Goal: Information Seeking & Learning: Learn about a topic

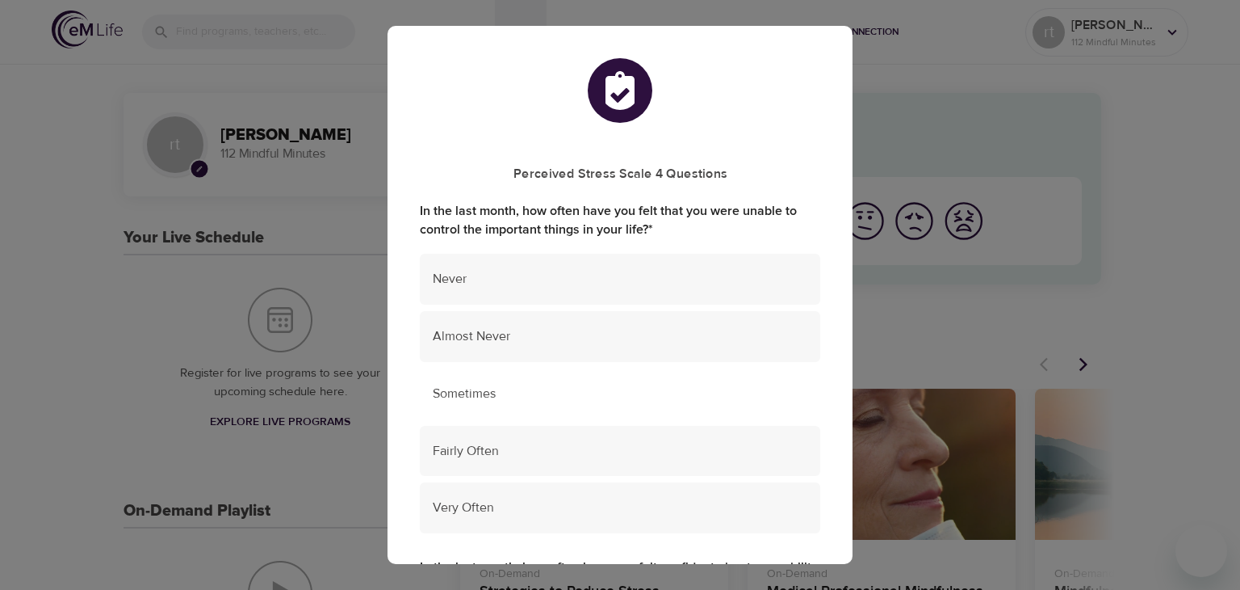
click at [543, 410] on div "Sometimes" at bounding box center [620, 393] width 401 height 51
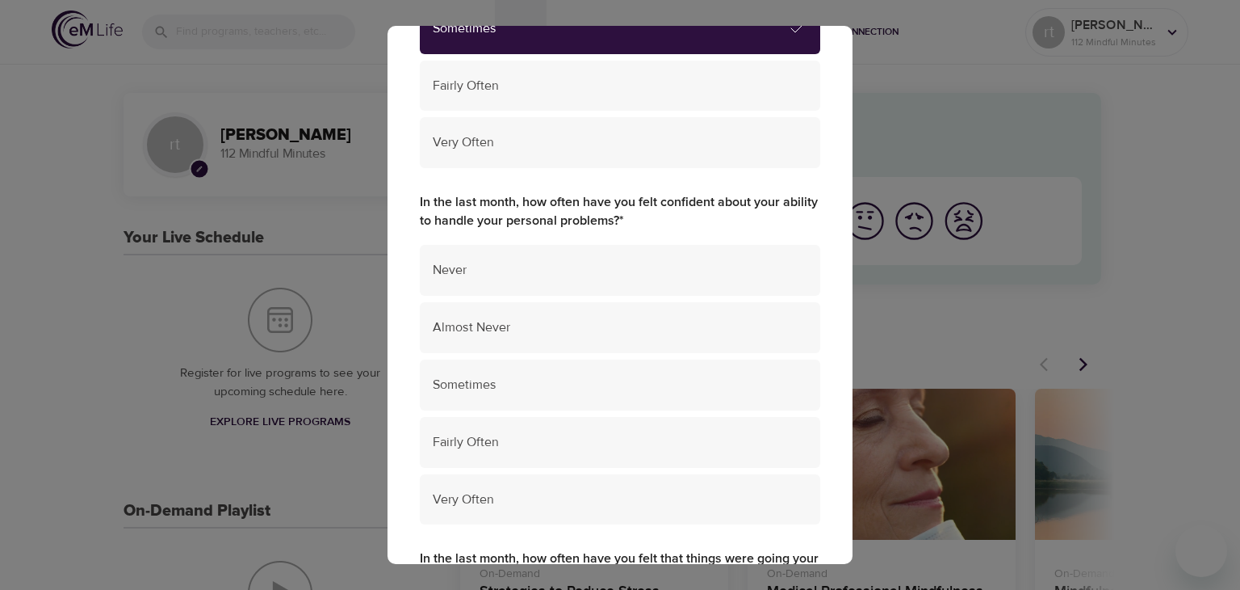
scroll to position [369, 0]
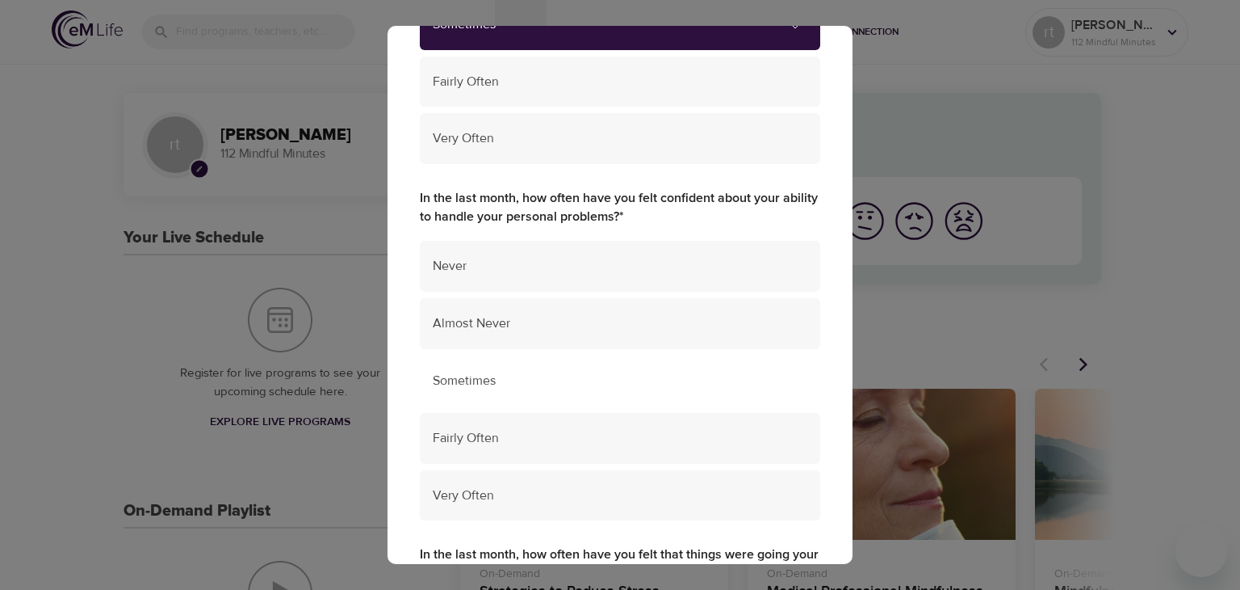
click at [672, 378] on span "Sometimes" at bounding box center [620, 380] width 375 height 19
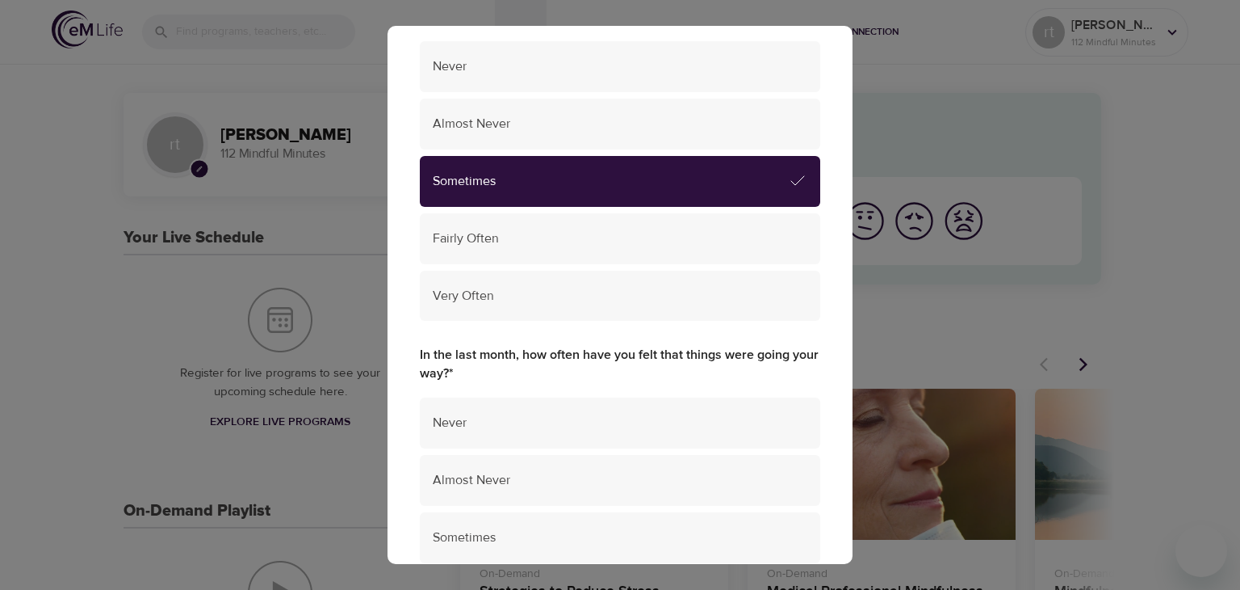
scroll to position [575, 0]
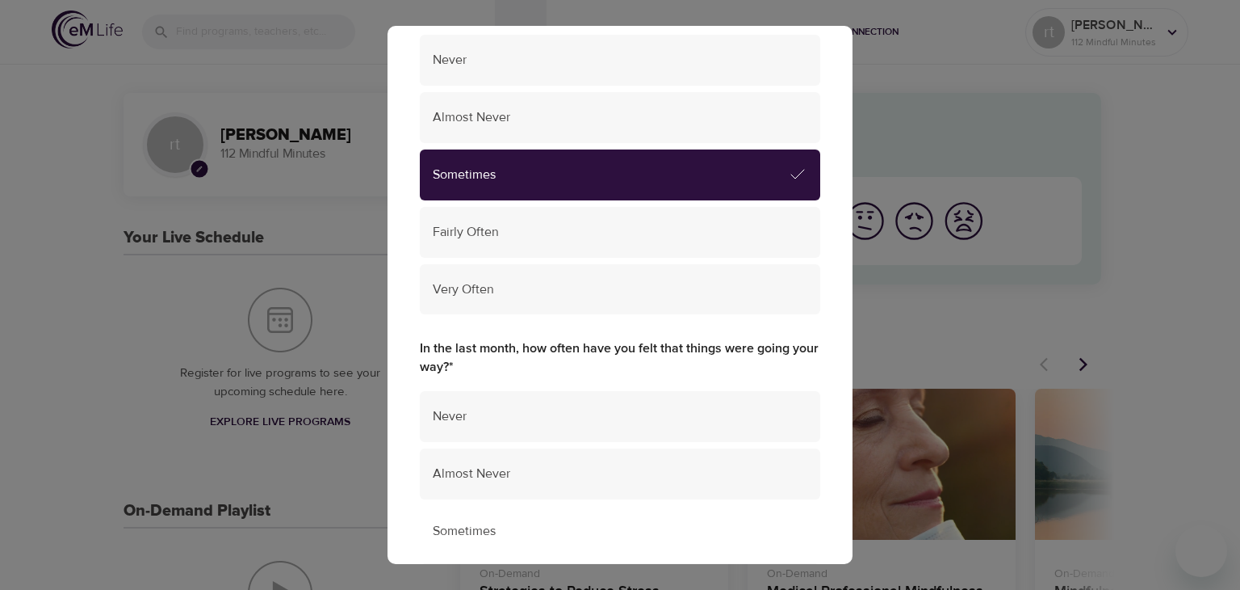
click at [639, 537] on span "Sometimes" at bounding box center [620, 531] width 375 height 19
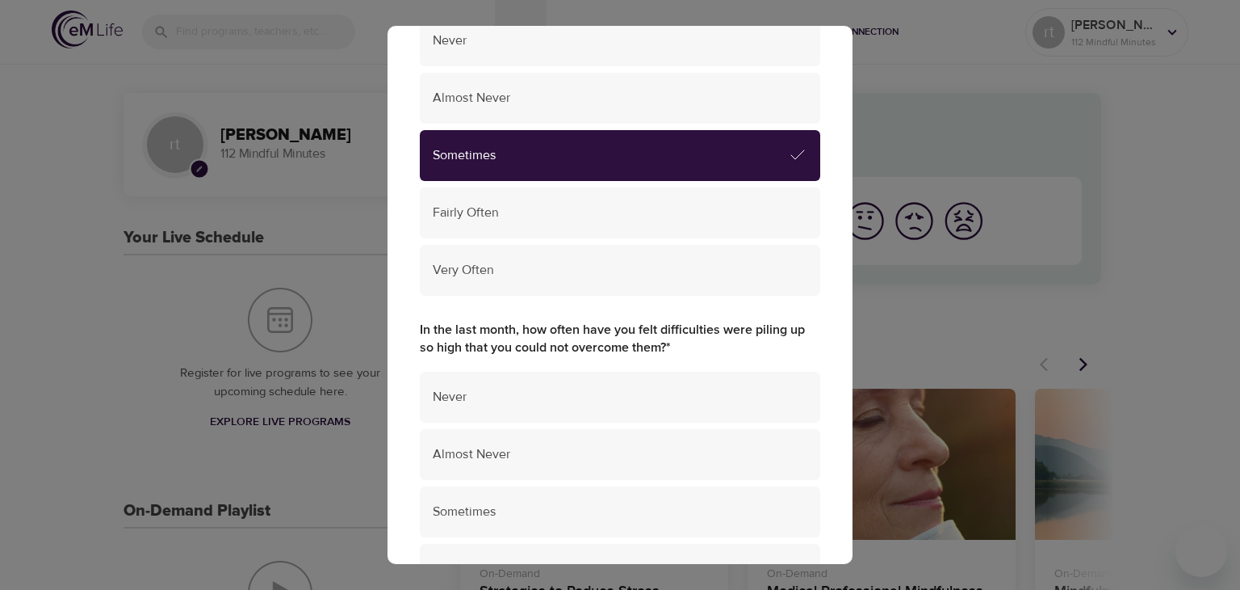
scroll to position [952, 0]
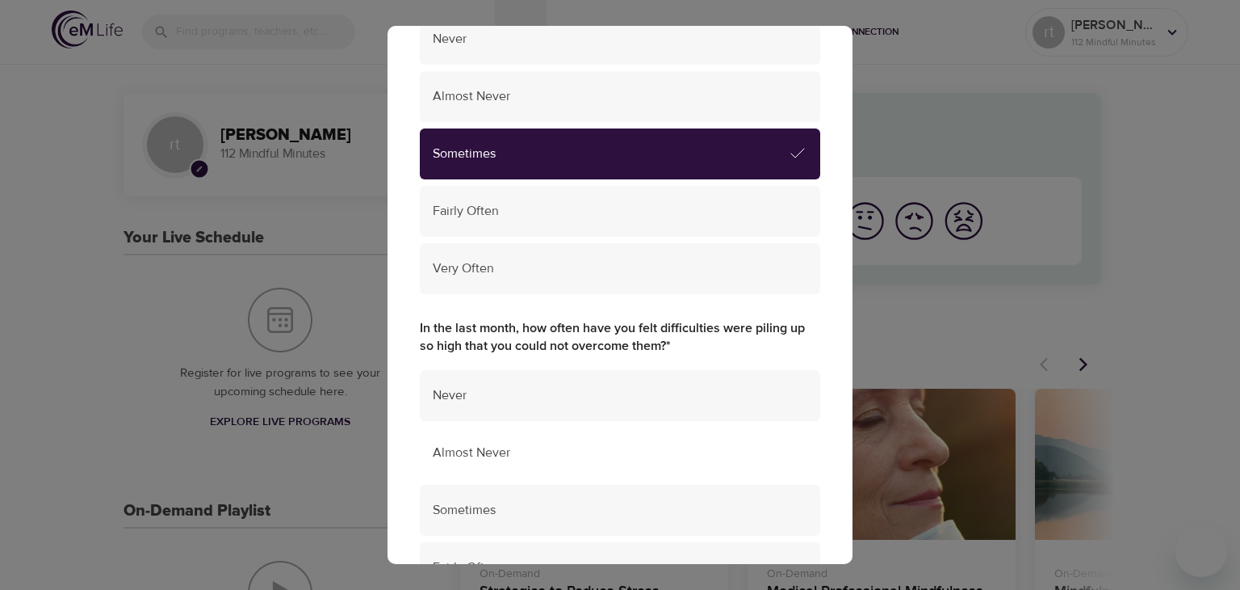
click at [562, 461] on span "Almost Never" at bounding box center [620, 452] width 375 height 19
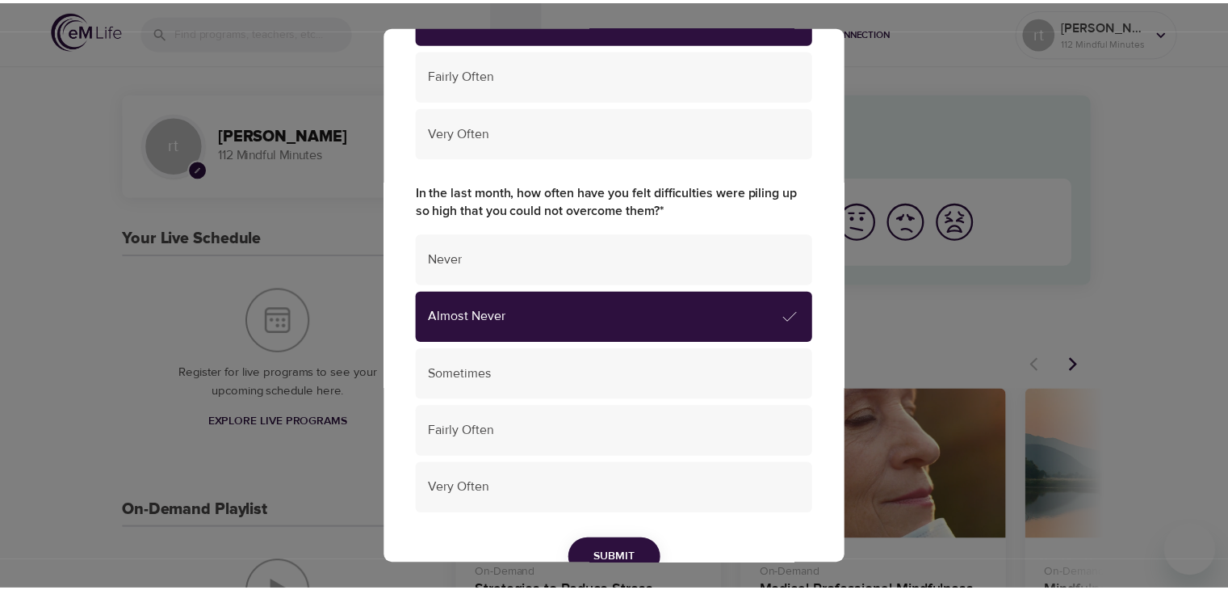
scroll to position [1173, 0]
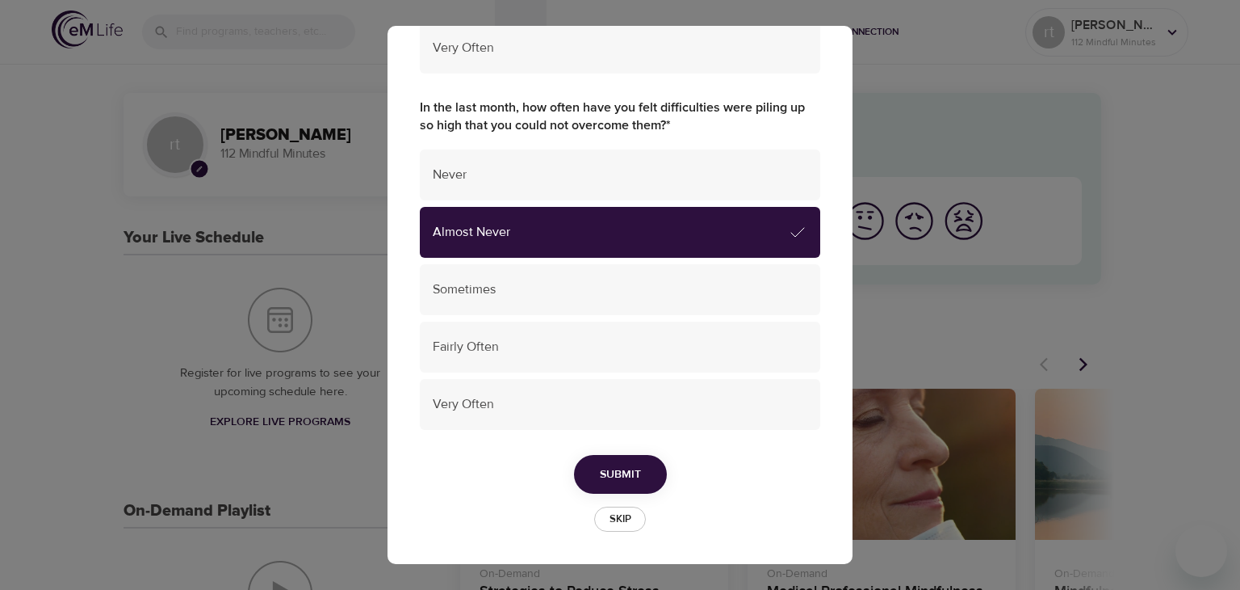
click at [632, 474] on span "Submit" at bounding box center [620, 474] width 41 height 20
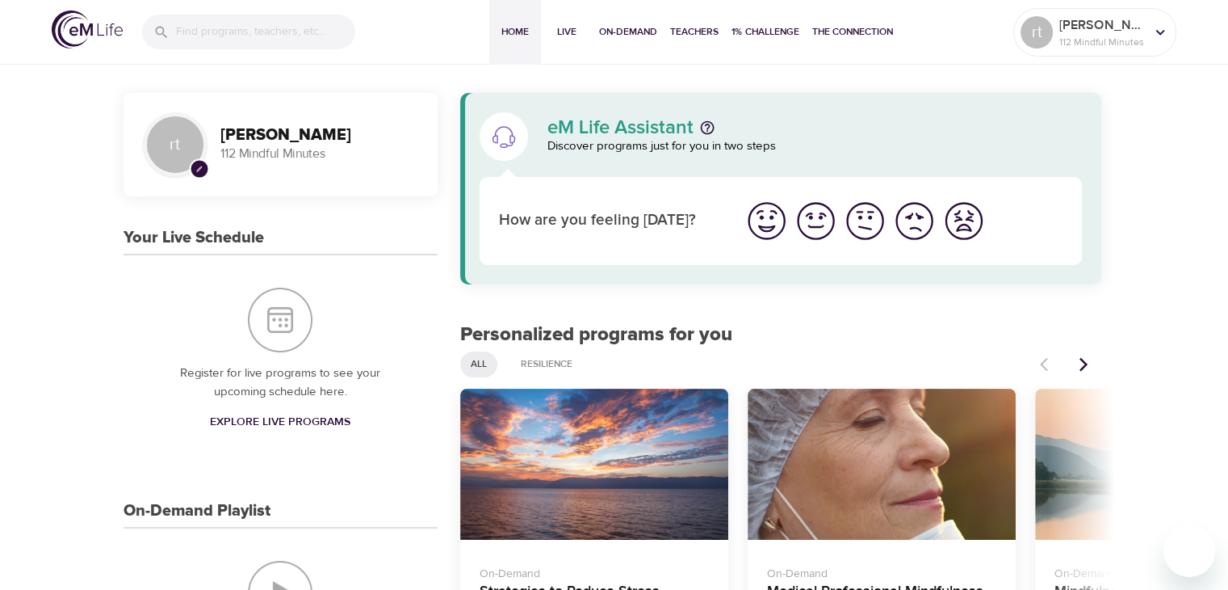
click at [825, 225] on img "I'm feeling good" at bounding box center [816, 221] width 44 height 44
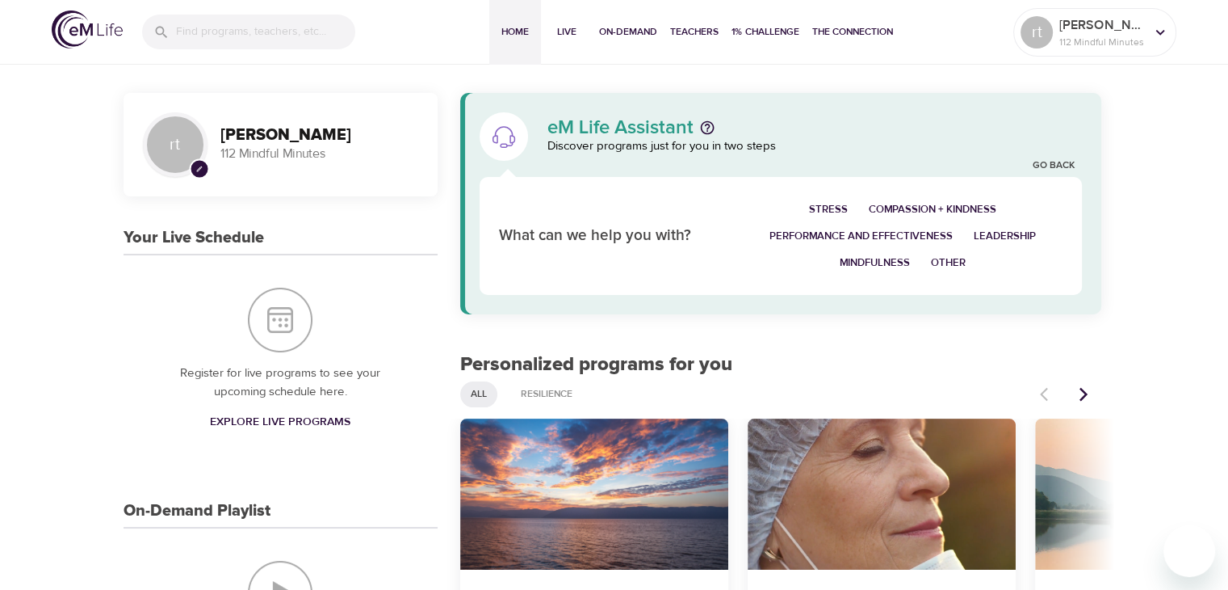
click at [897, 262] on span "Mindfulness" at bounding box center [875, 263] width 70 height 19
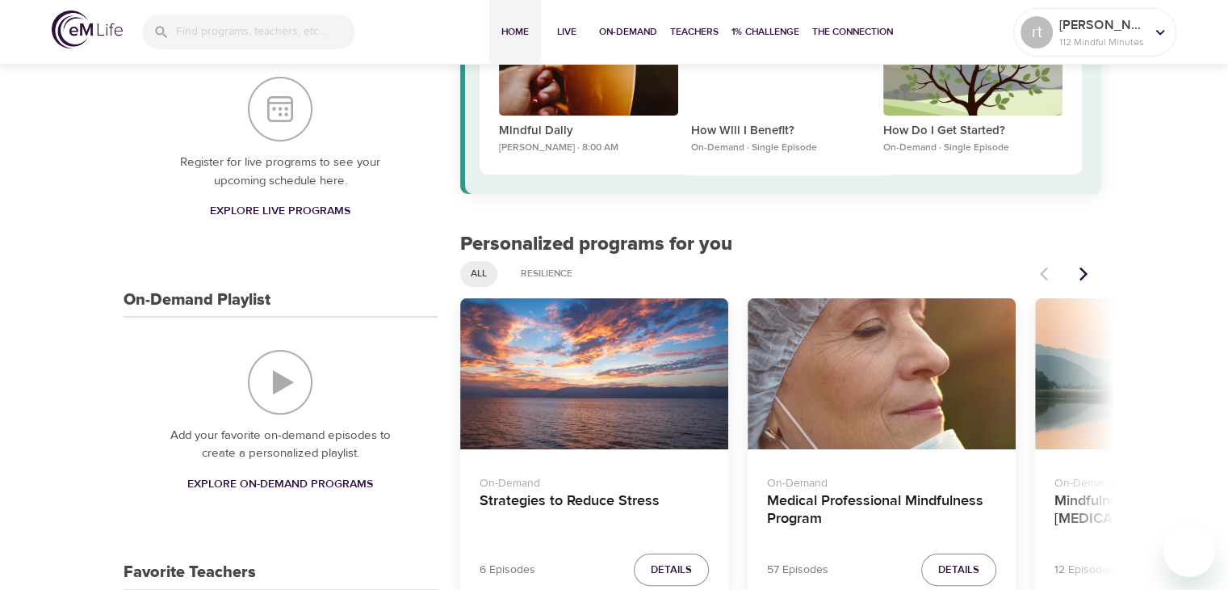
scroll to position [217, 0]
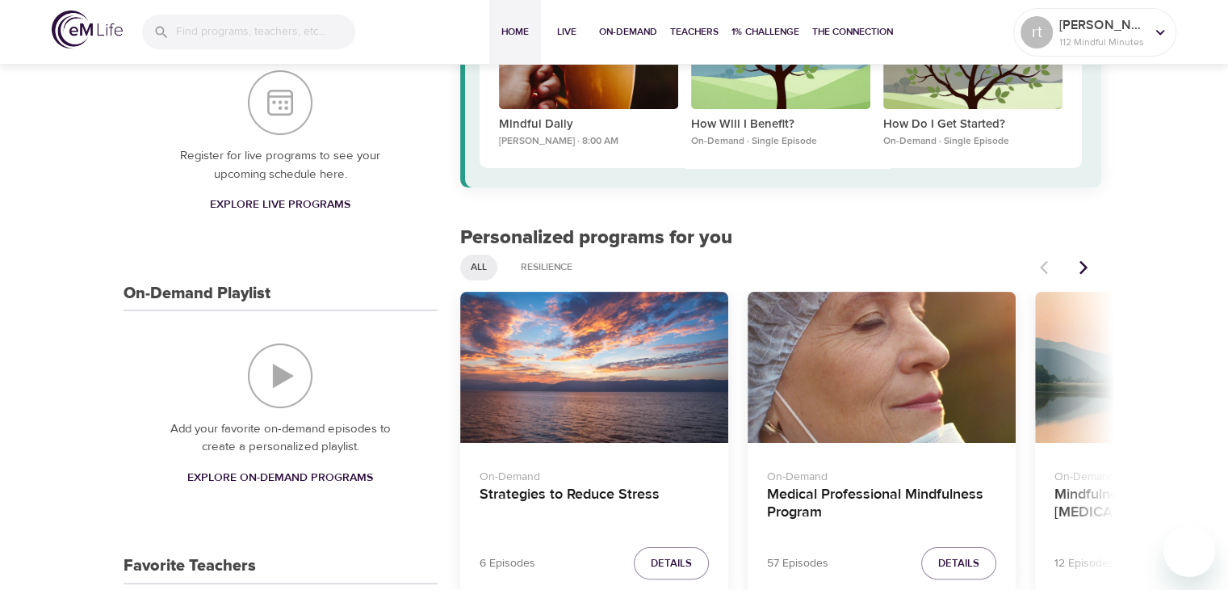
click at [289, 368] on img "On-Demand Playlist" at bounding box center [280, 375] width 65 height 65
click at [364, 480] on span "Explore On-Demand Programs" at bounding box center [280, 478] width 186 height 20
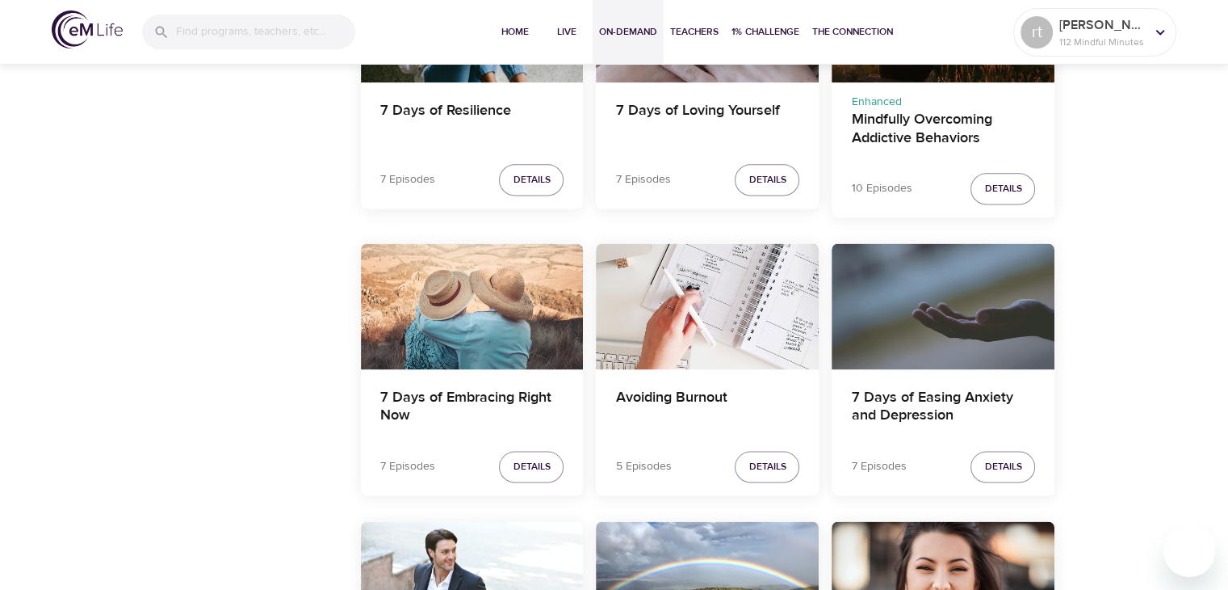
scroll to position [2122, 0]
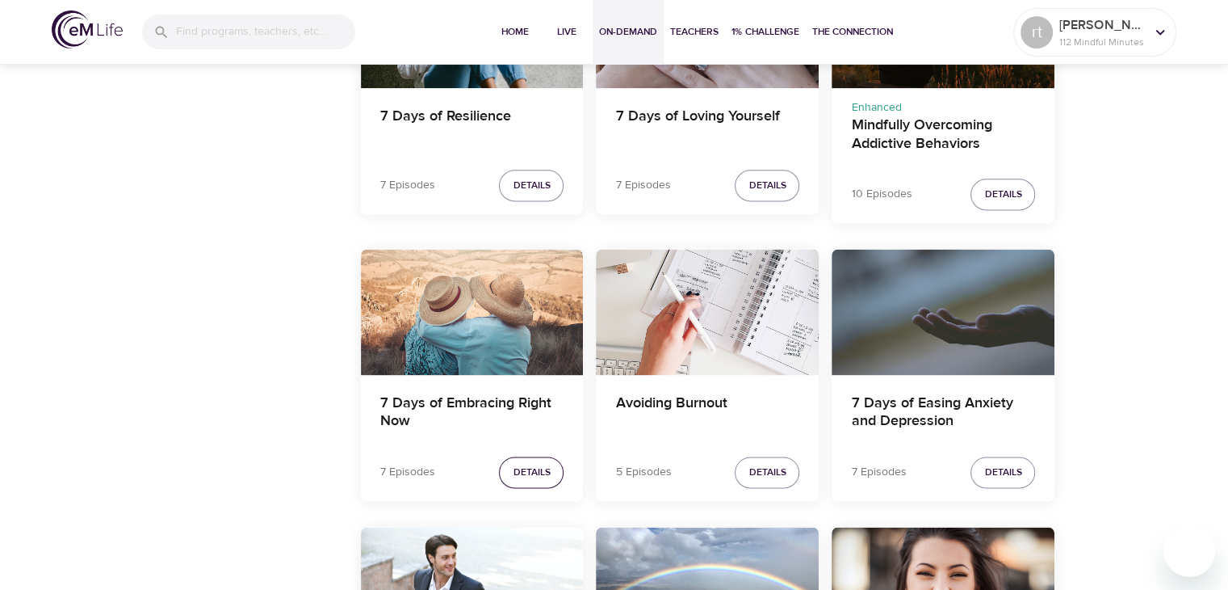
click at [551, 467] on button "Details" at bounding box center [531, 471] width 65 height 31
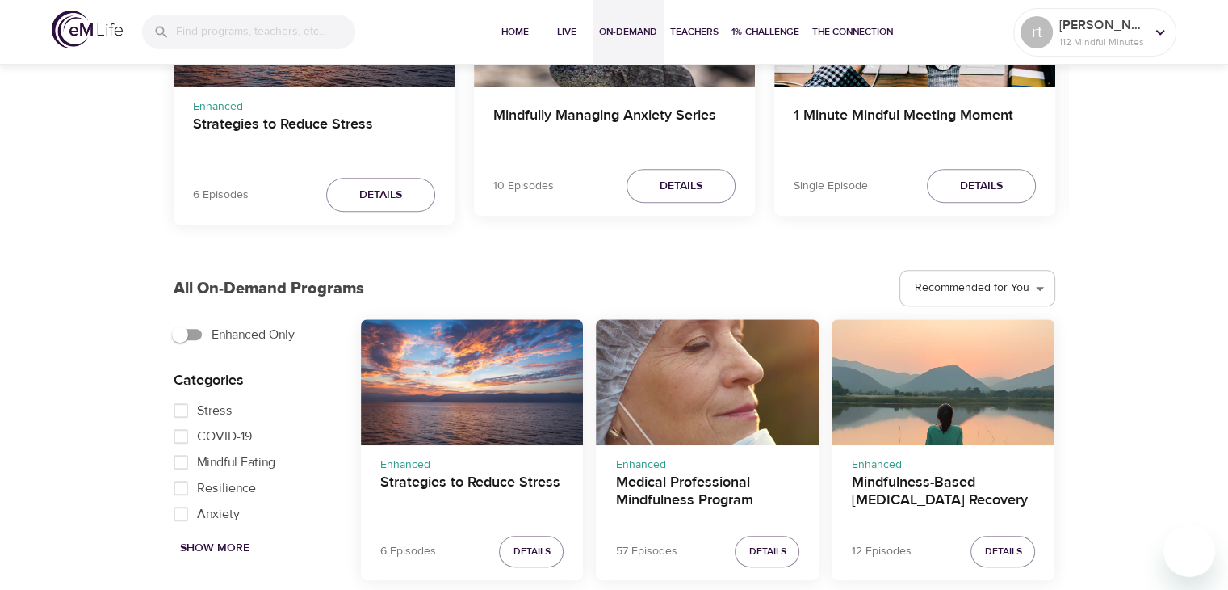
scroll to position [663, 0]
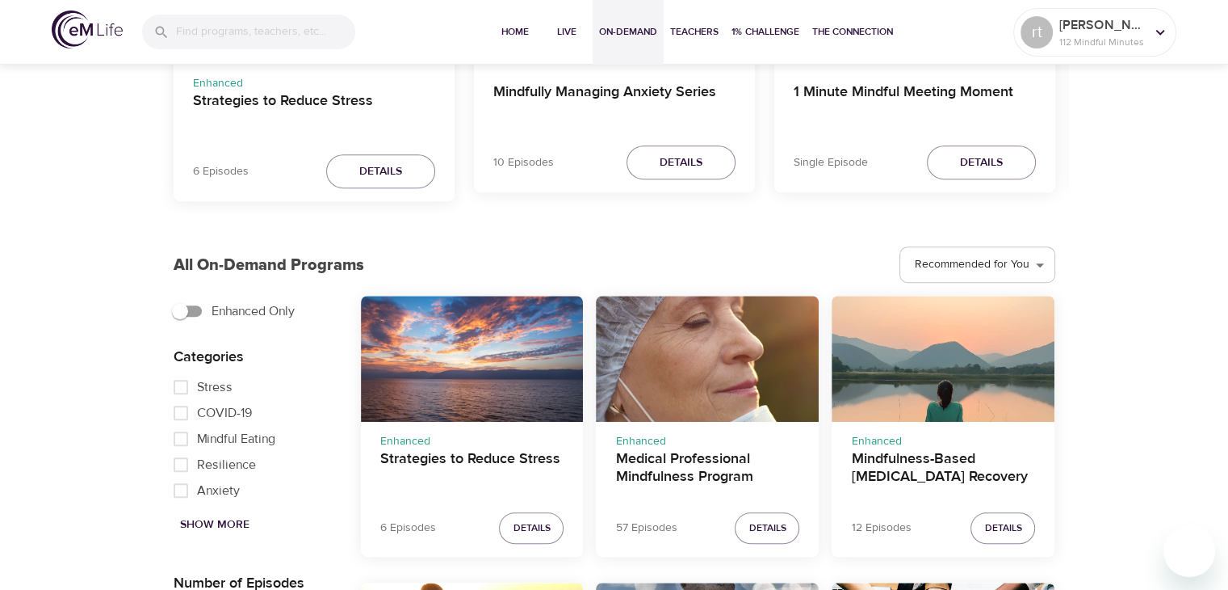
click at [187, 498] on input "Anxiety" at bounding box center [181, 490] width 32 height 26
checkbox input "true"
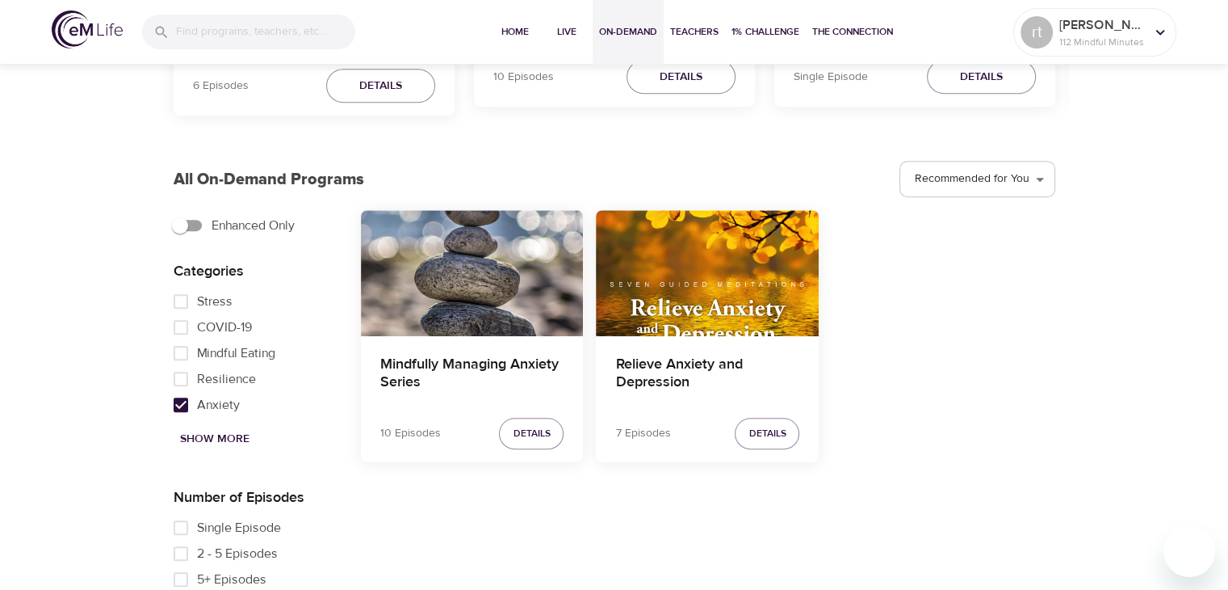
scroll to position [825, 0]
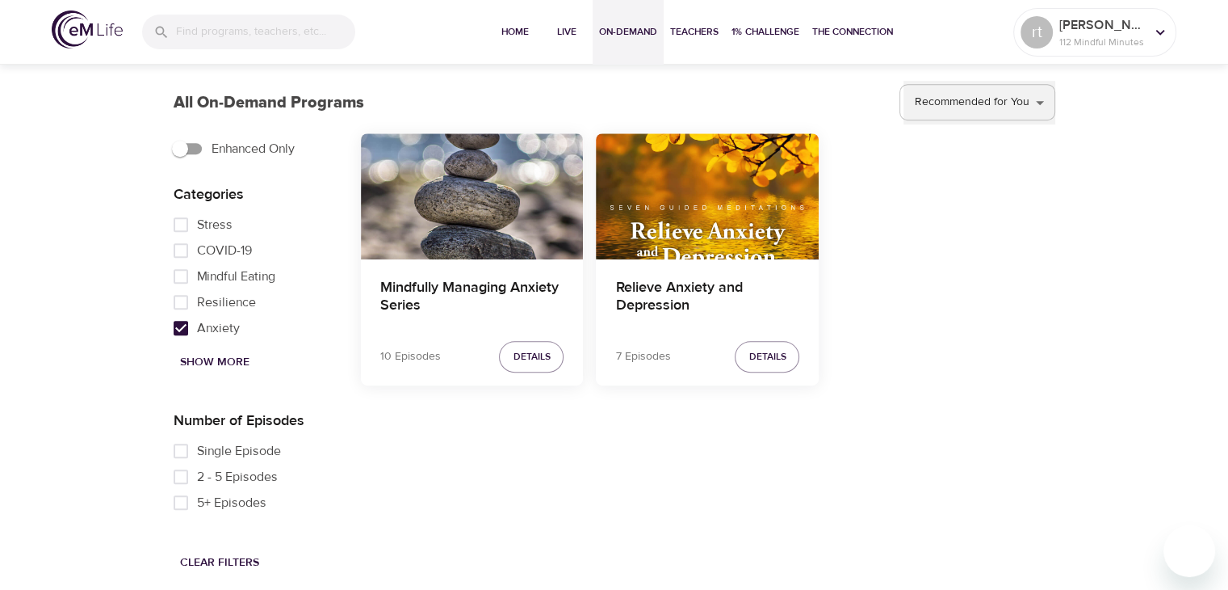
click at [1026, 98] on select "Recommended for You Trending Now Recently Added" at bounding box center [980, 103] width 152 height 44
click at [904, 81] on select "Recommended for You Trending Now Recently Added" at bounding box center [980, 103] width 152 height 44
click at [1047, 100] on select "Recommended for You Trending Now Recently Added" at bounding box center [980, 103] width 152 height 44
click at [904, 81] on select "Recommended for You Trending Now Recently Added" at bounding box center [980, 103] width 152 height 44
click at [970, 103] on select "Recommended for You Trending Now Recently Added" at bounding box center [980, 103] width 152 height 44
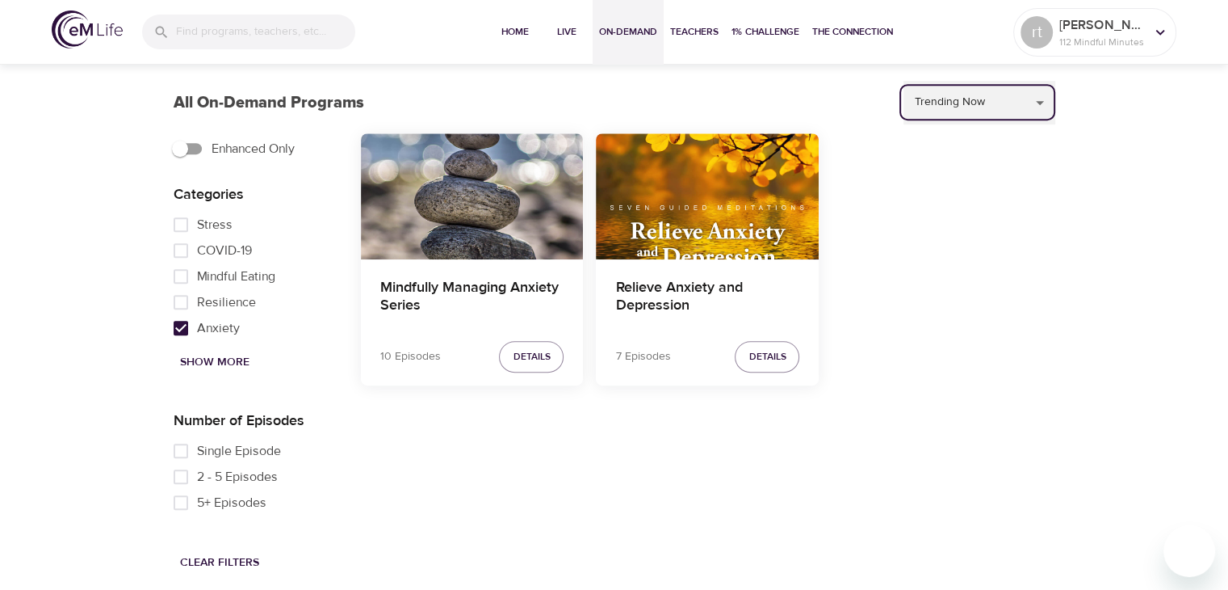
select select "recent"
click at [904, 81] on select "Recommended for You Trending Now Recently Added" at bounding box center [980, 103] width 152 height 44
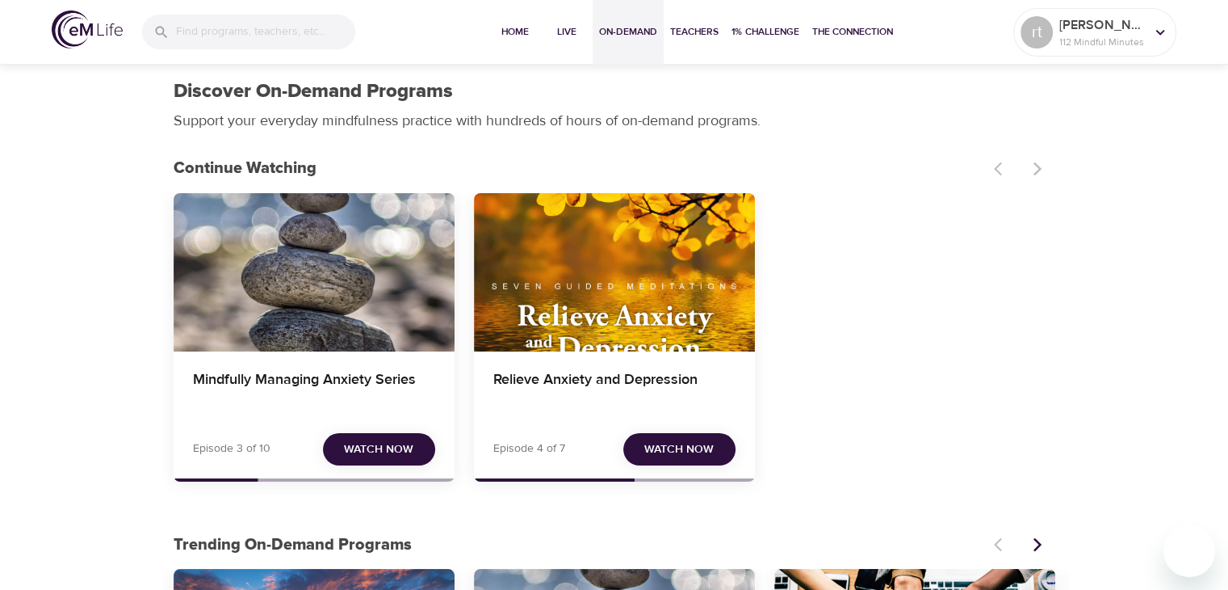
scroll to position [0, 0]
click at [700, 36] on span "Teachers" at bounding box center [694, 31] width 48 height 17
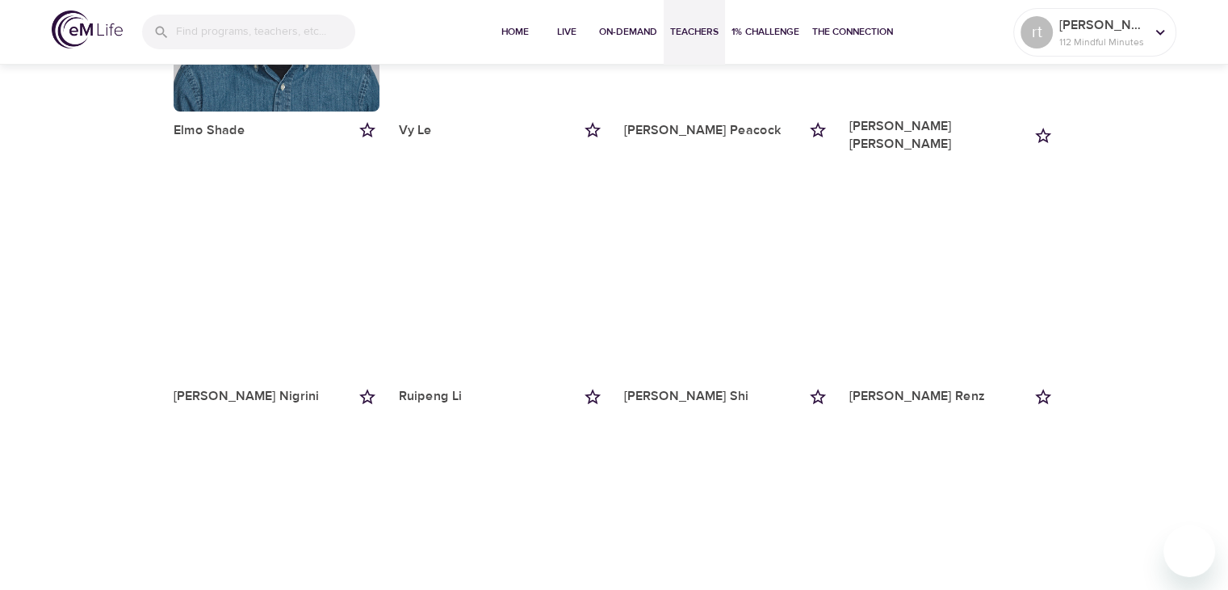
scroll to position [595, 0]
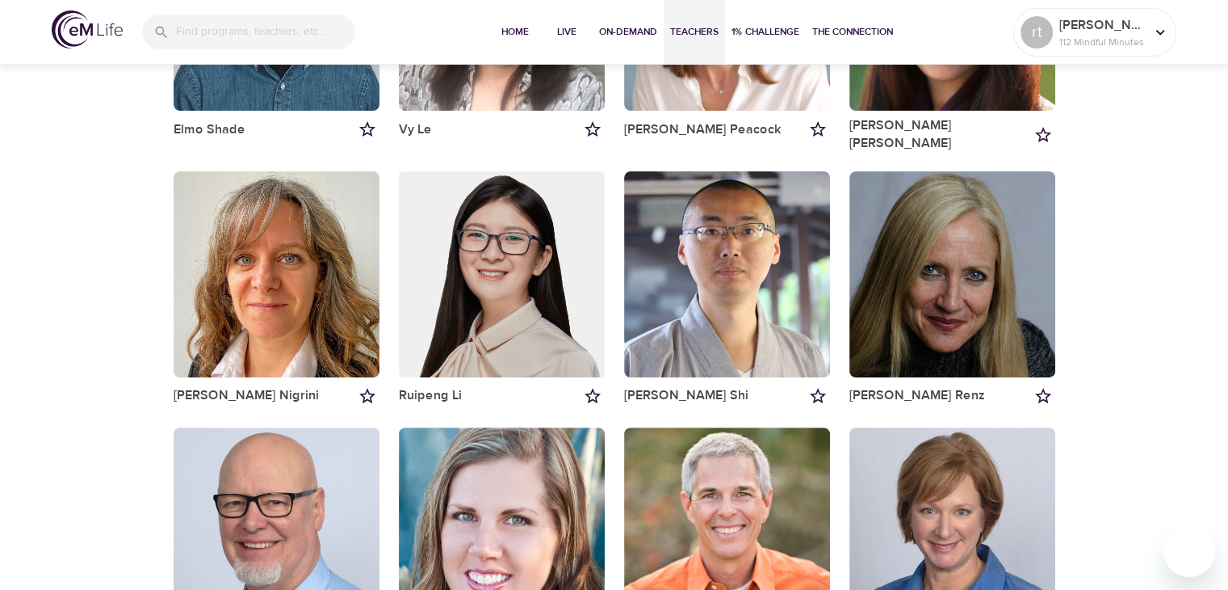
click at [510, 278] on div "button" at bounding box center [502, 274] width 206 height 206
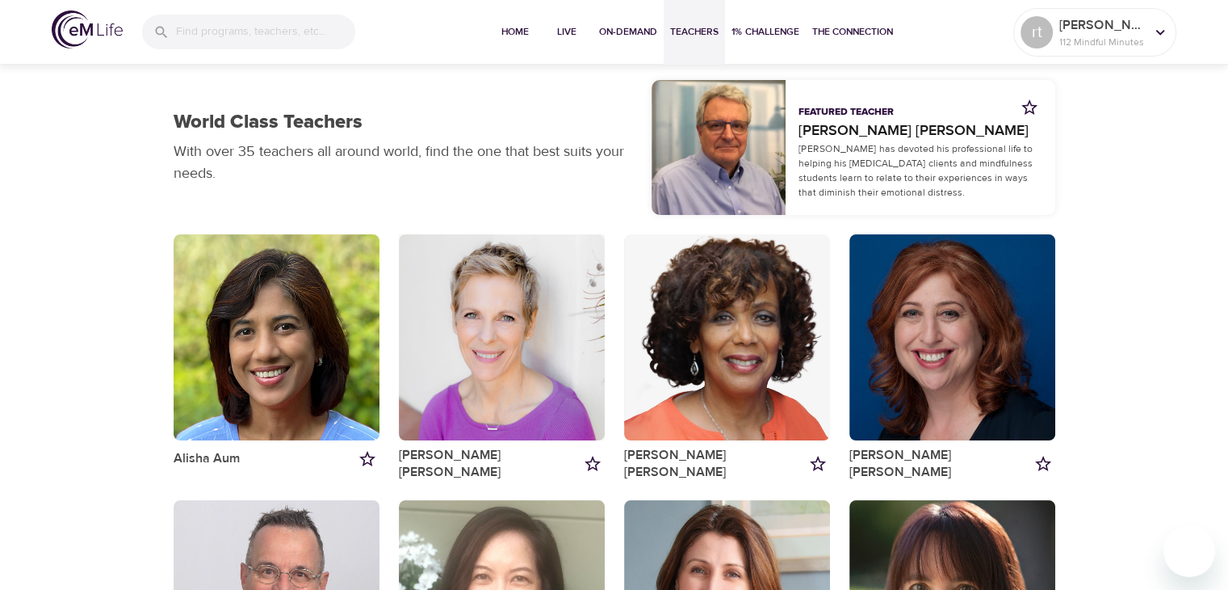
click at [507, 321] on div "button" at bounding box center [502, 337] width 206 height 206
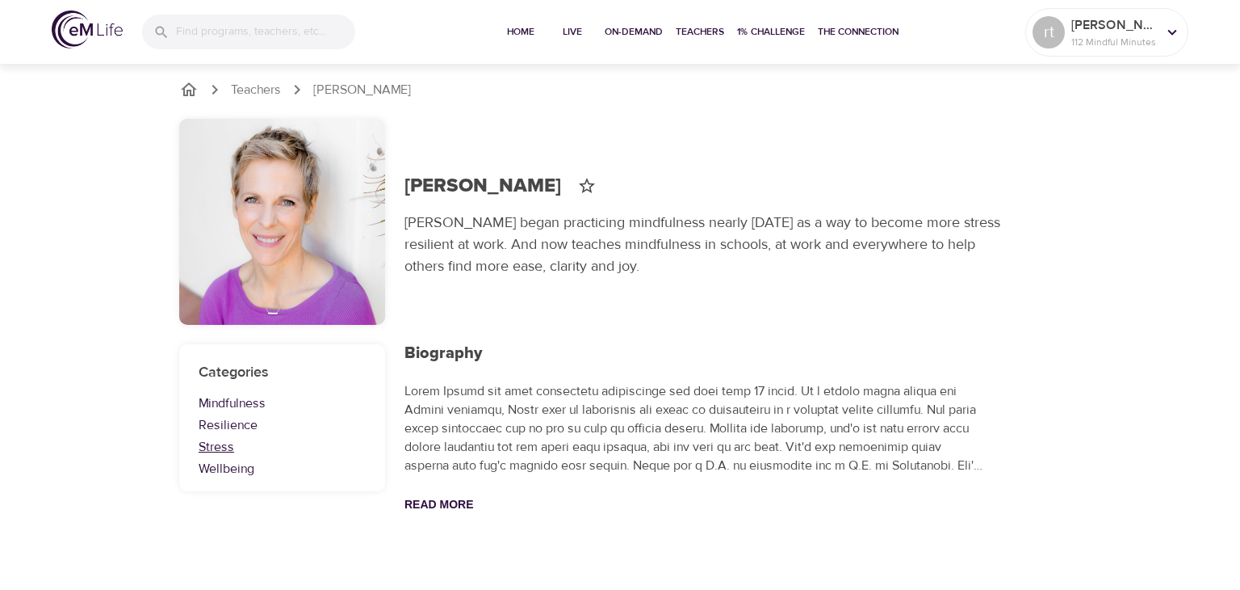
click at [237, 449] on link "Stress" at bounding box center [282, 447] width 167 height 19
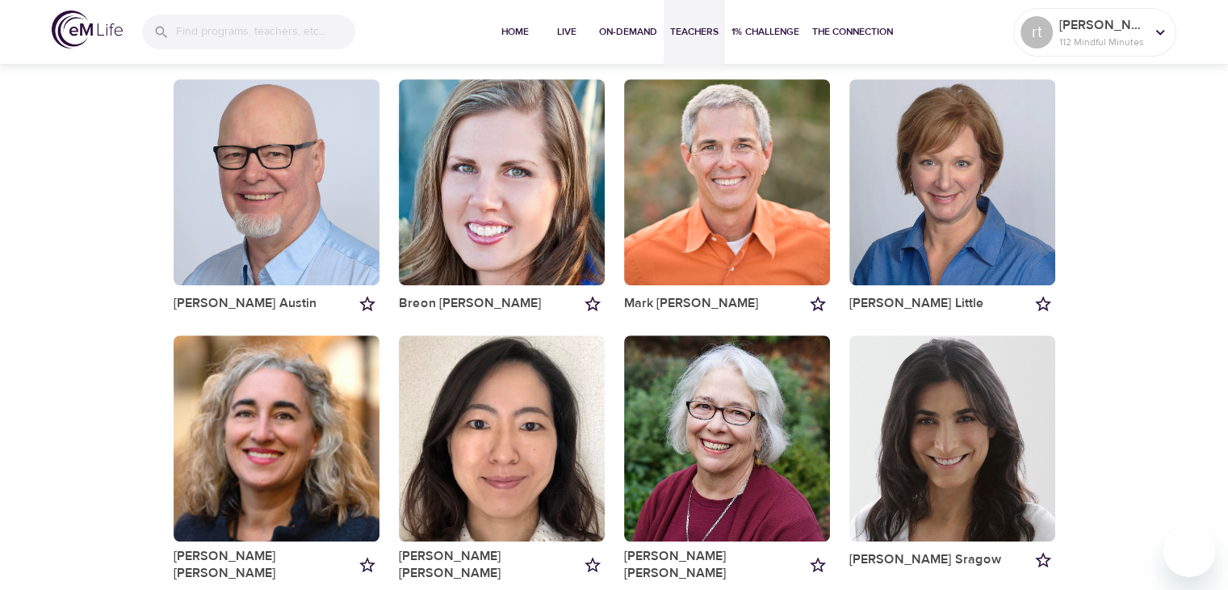
scroll to position [950, 0]
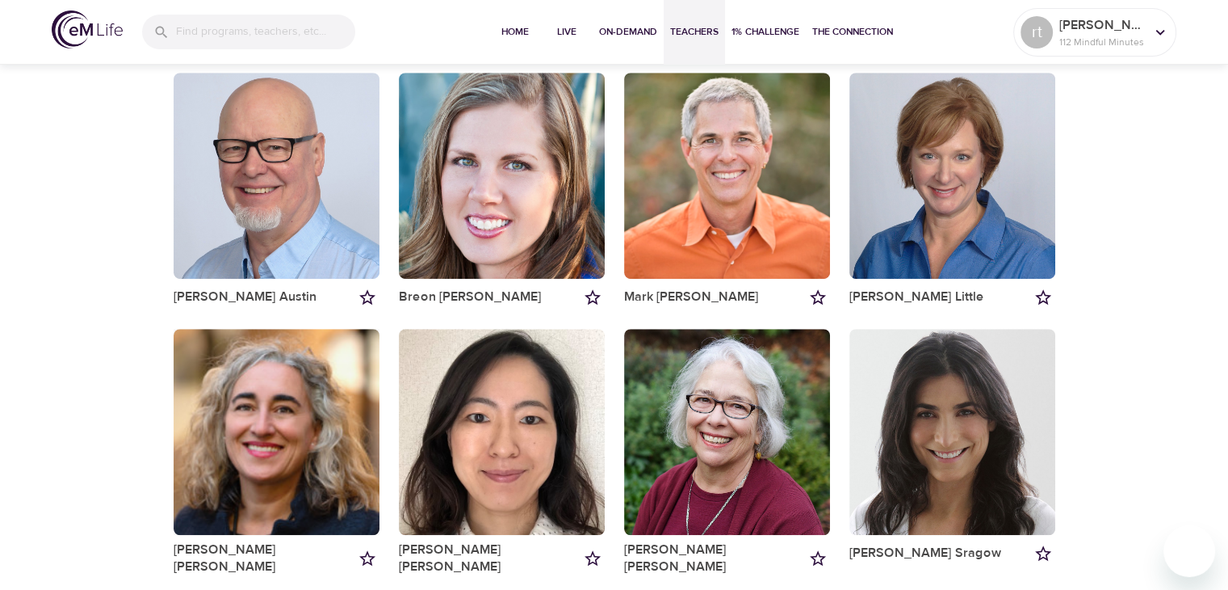
click at [275, 418] on div "button" at bounding box center [277, 432] width 206 height 206
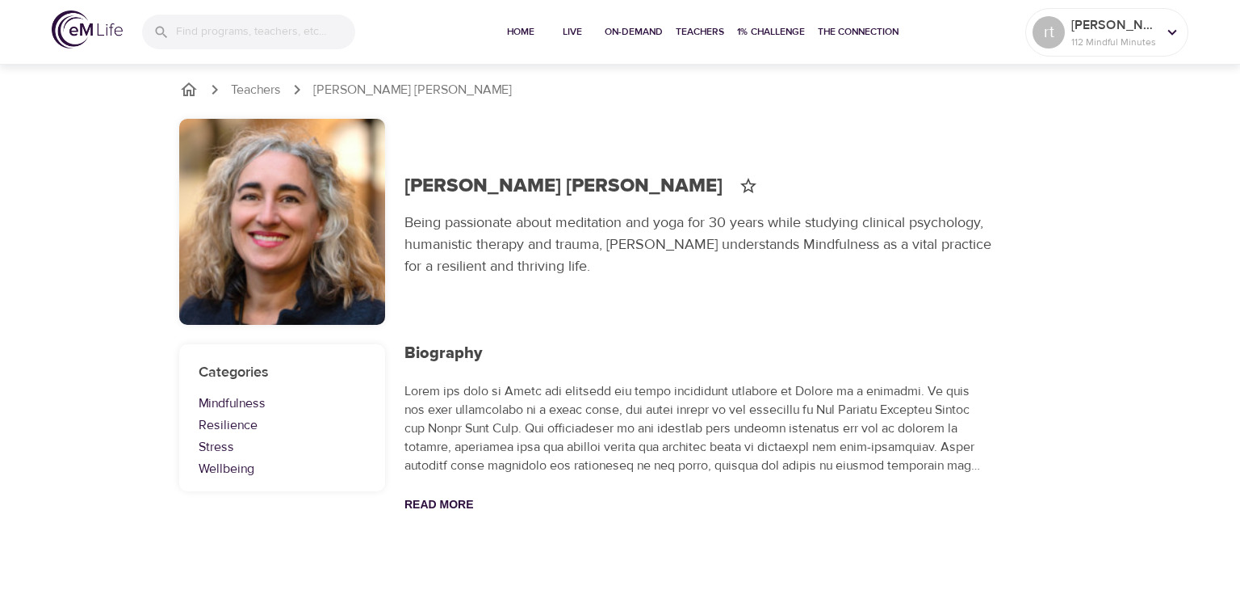
click at [409, 94] on p "[PERSON_NAME] [PERSON_NAME]" at bounding box center [412, 90] width 199 height 19
click at [581, 28] on span "Live" at bounding box center [572, 31] width 39 height 17
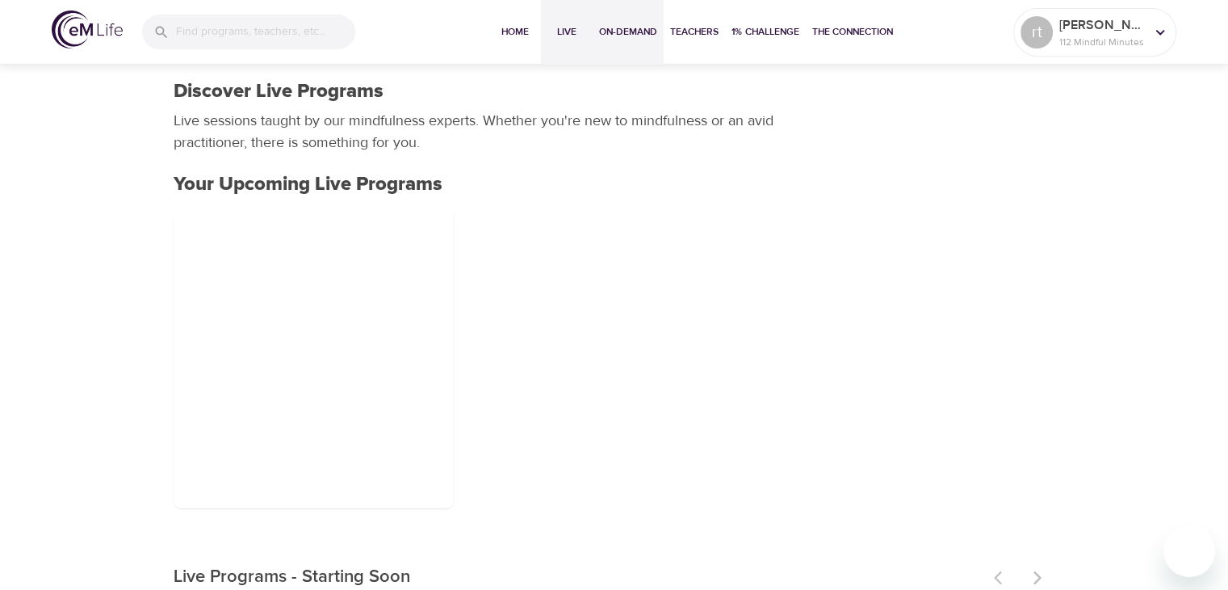
click at [638, 40] on button "On-Demand" at bounding box center [628, 32] width 71 height 65
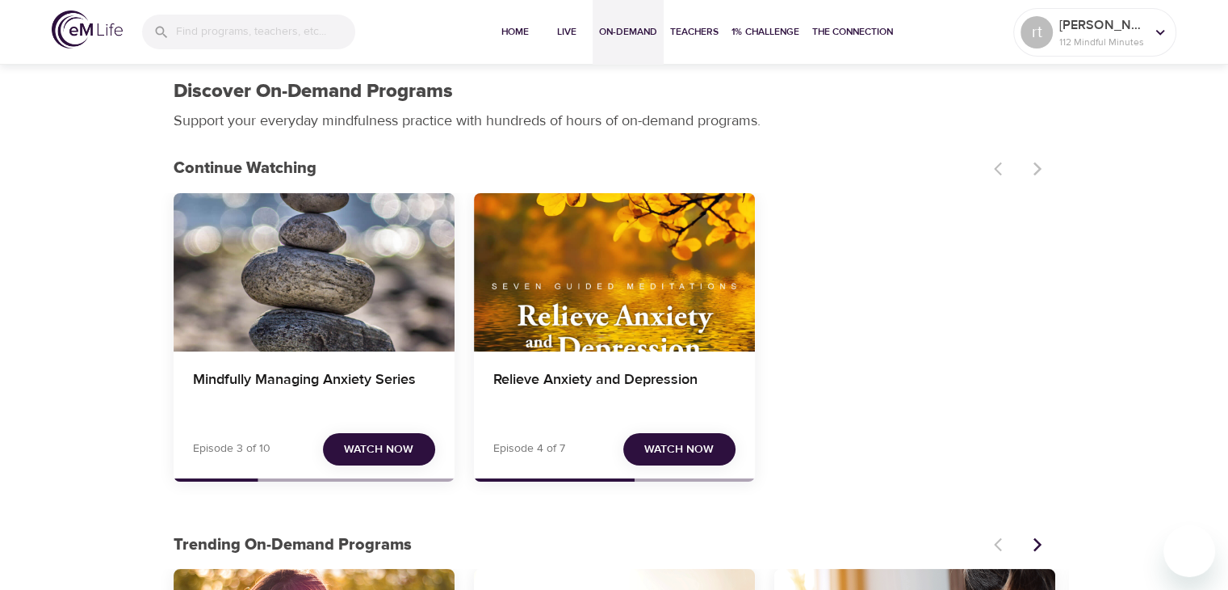
click at [277, 36] on input "search" at bounding box center [265, 32] width 179 height 35
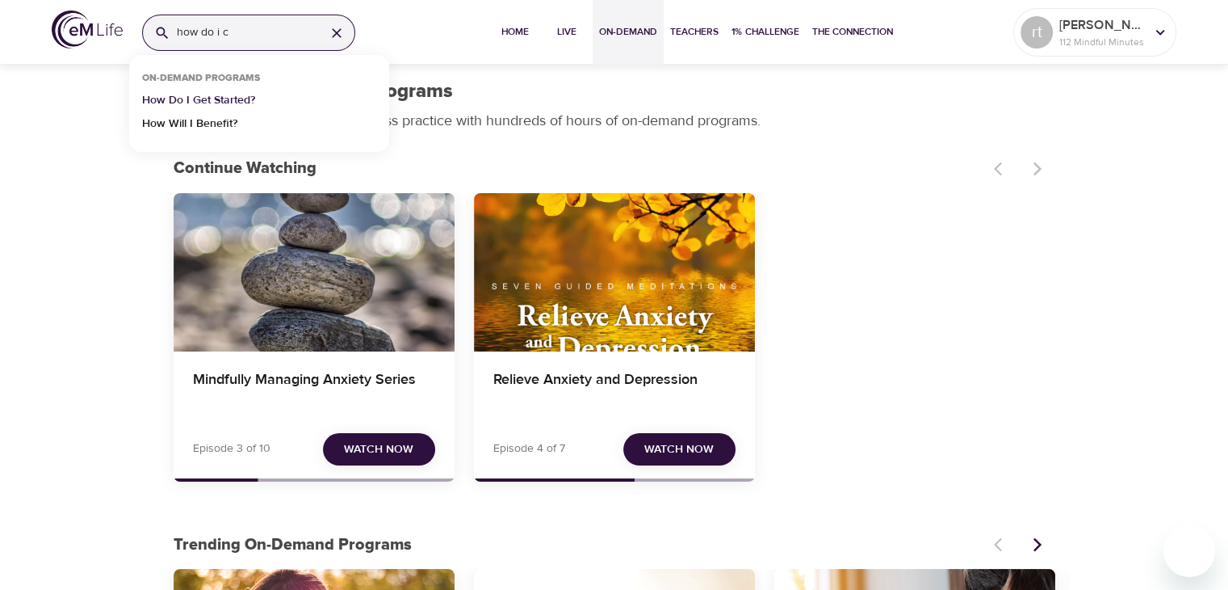
type input "how do i c"
click at [249, 100] on p "How Do I Get Started?" at bounding box center [198, 103] width 113 height 23
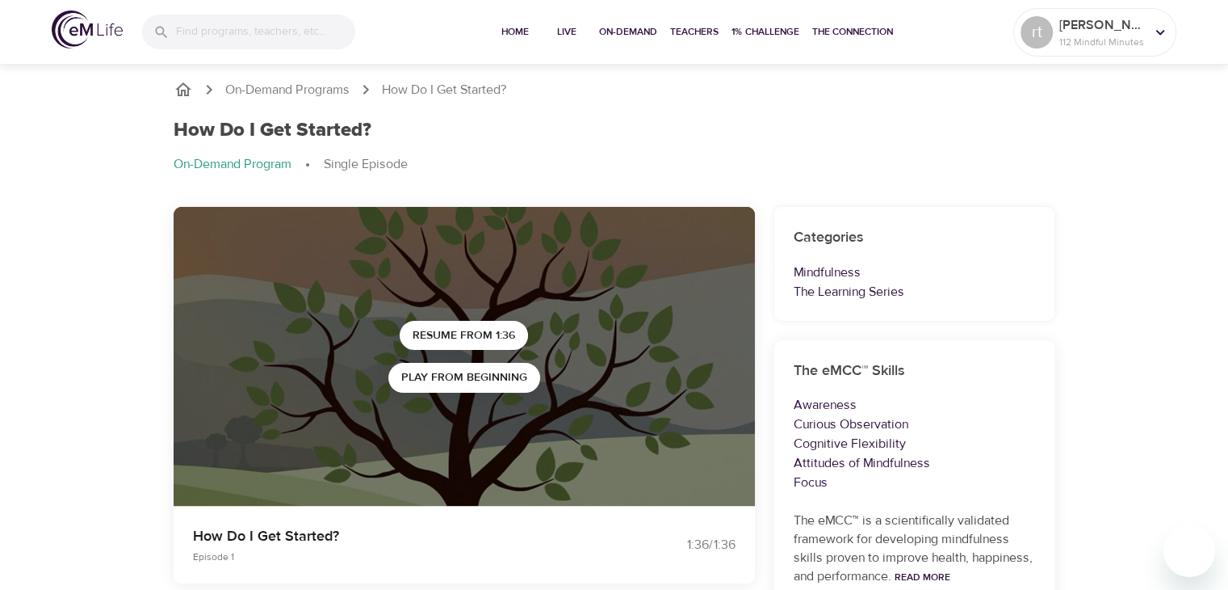
click at [288, 33] on input "search" at bounding box center [265, 32] width 179 height 35
type input "how do i connect with a teacher"
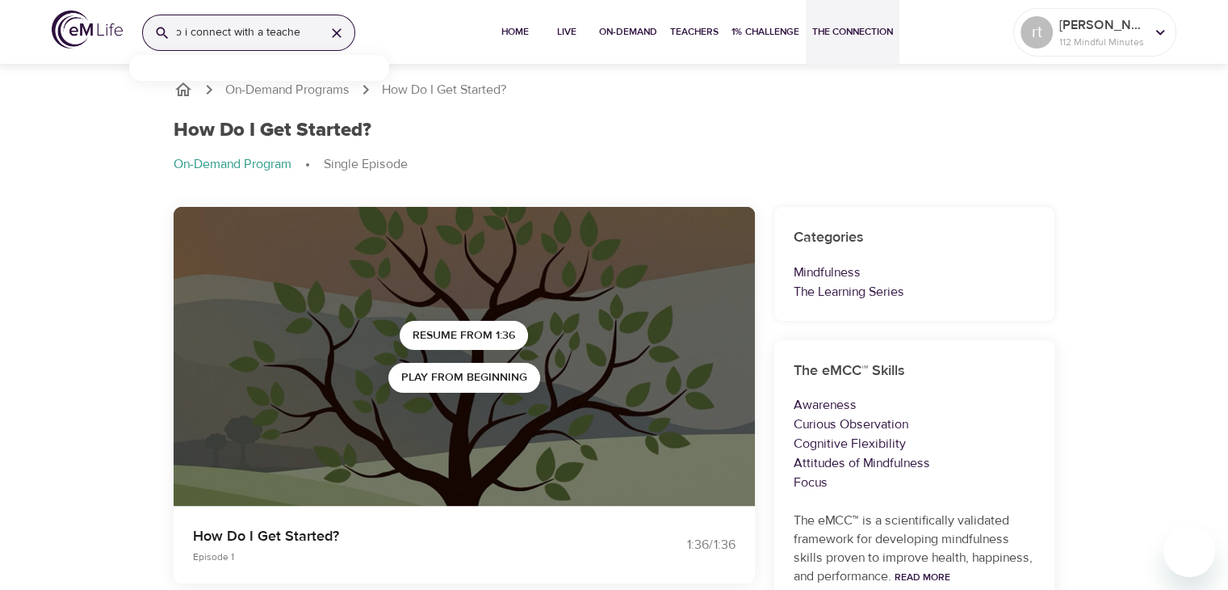
click at [864, 30] on span "The Connection" at bounding box center [852, 31] width 81 height 17
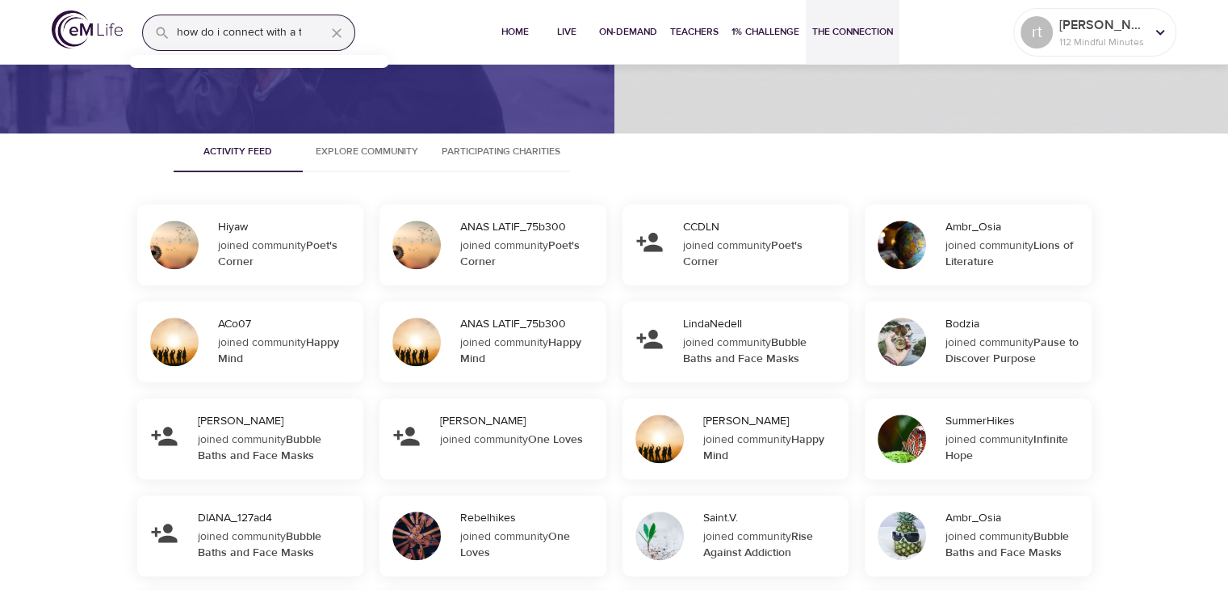
scroll to position [1446, 0]
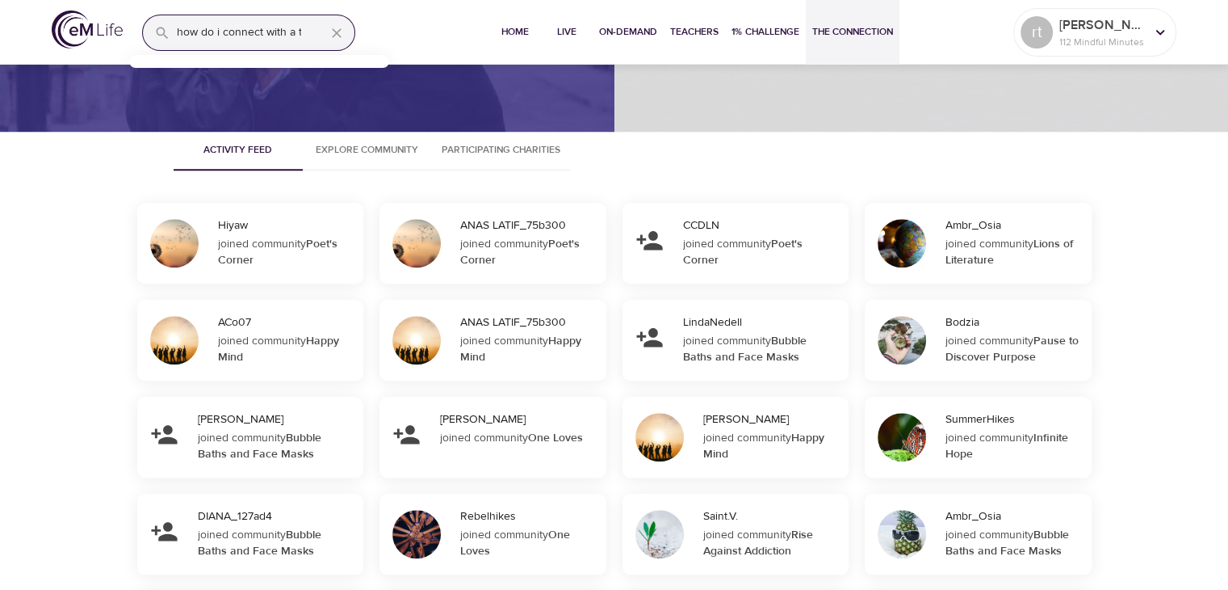
click at [662, 438] on div at bounding box center [660, 437] width 48 height 48
click at [833, 443] on div "joined community Happy Mind" at bounding box center [771, 446] width 136 height 32
click at [824, 444] on div "joined community Happy Mind" at bounding box center [771, 446] width 136 height 32
click at [730, 436] on div "joined community Happy Mind" at bounding box center [771, 446] width 136 height 32
click at [745, 431] on div "joined community Happy Mind" at bounding box center [771, 446] width 136 height 32
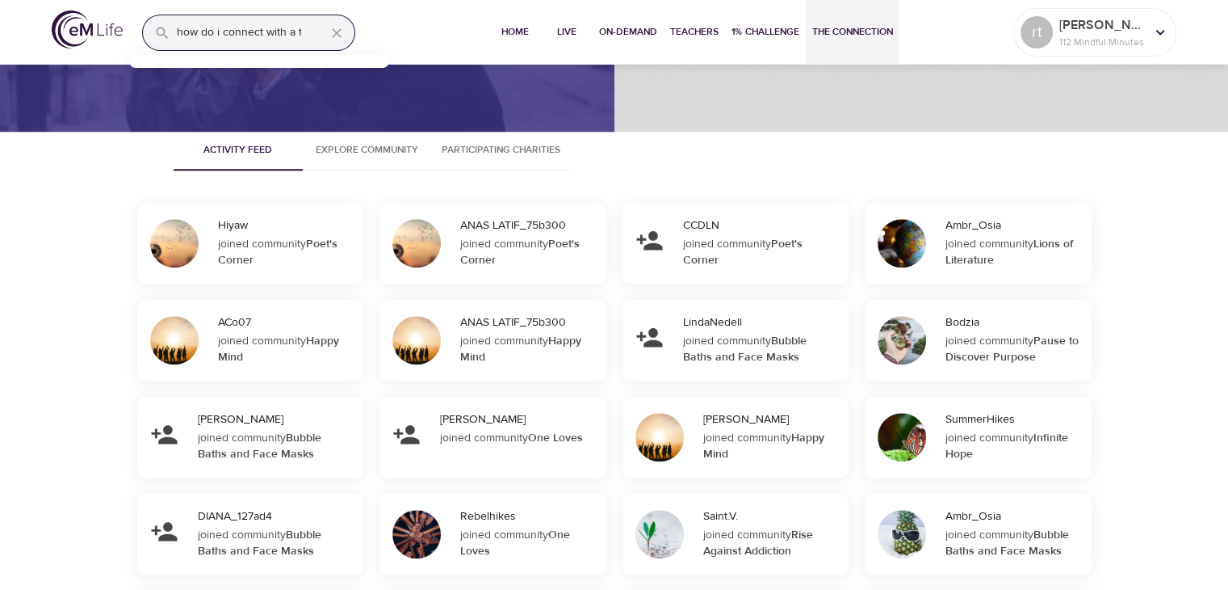
click at [749, 430] on div "joined community Happy Mind" at bounding box center [771, 446] width 136 height 32
click at [750, 434] on div "joined community Happy Mind" at bounding box center [771, 446] width 136 height 32
click at [1022, 432] on div "joined community Infinite Hope" at bounding box center [1014, 446] width 136 height 32
click at [970, 464] on div "SummerHikes joined community Infinite Hope" at bounding box center [1015, 437] width 153 height 81
